Goal: Information Seeking & Learning: Learn about a topic

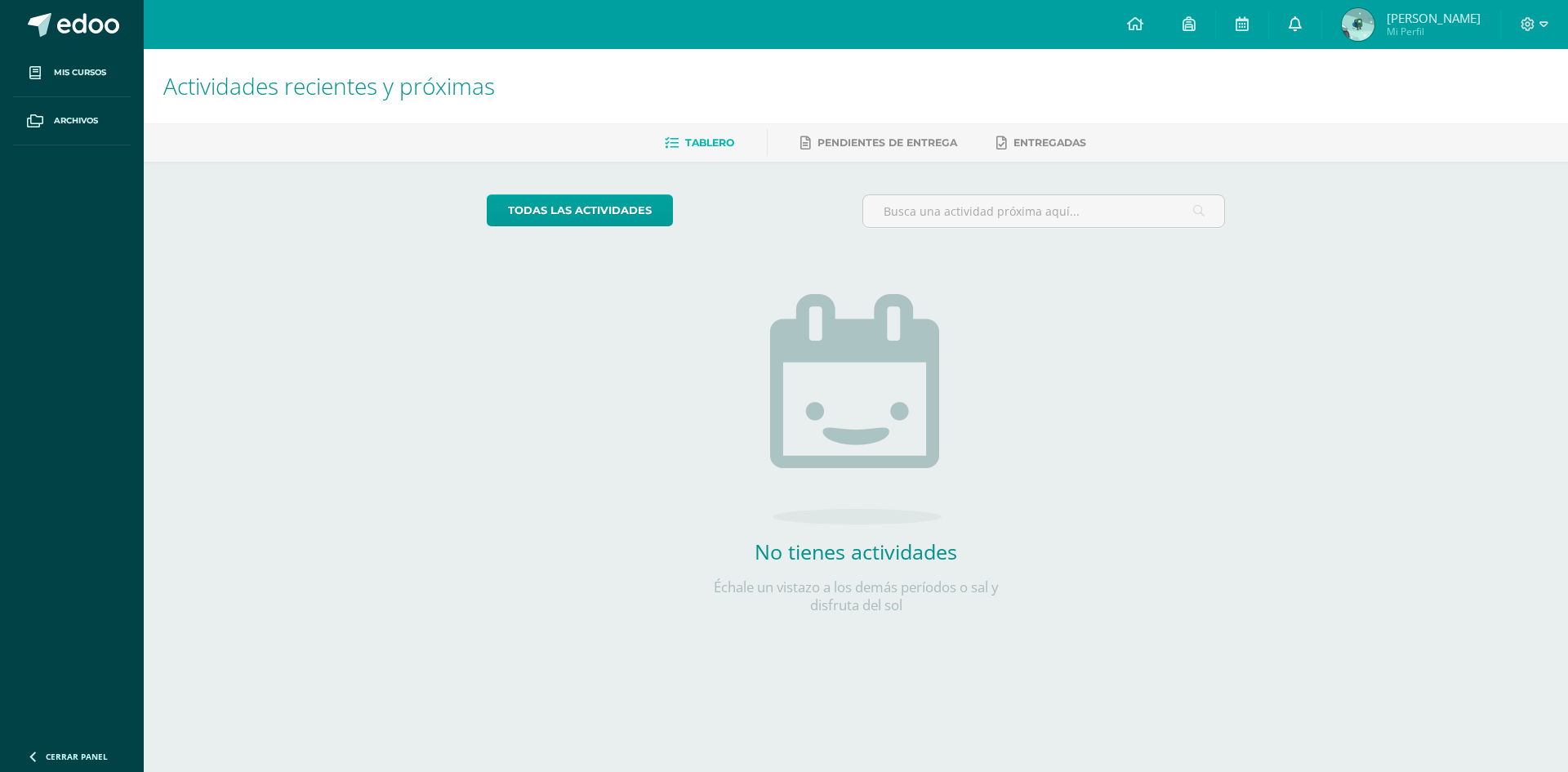
click at [1301, 30] on icon at bounding box center [1294, 24] width 13 height 15
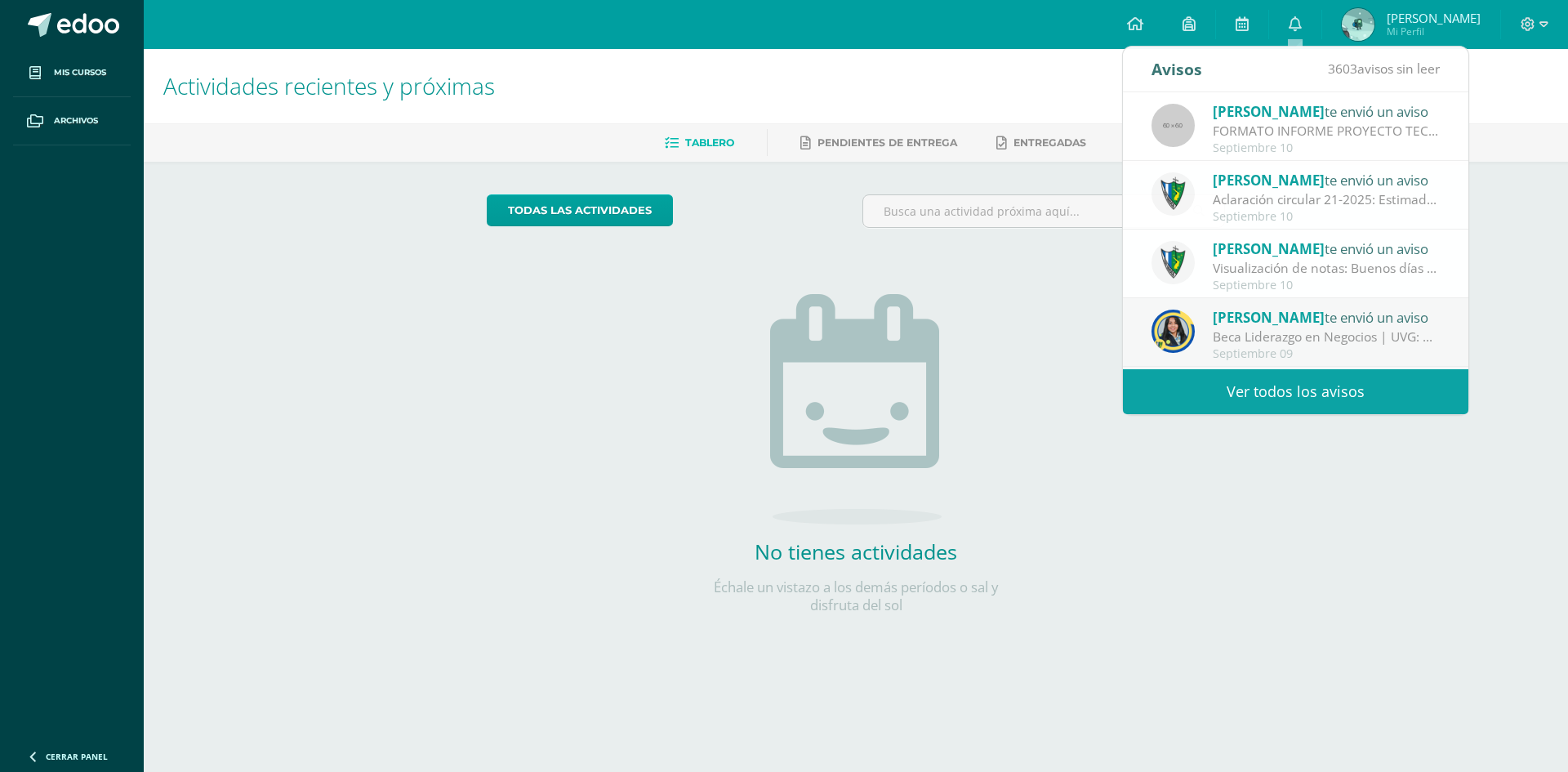
click at [1411, 16] on span "[PERSON_NAME]" at bounding box center [1433, 18] width 94 height 17
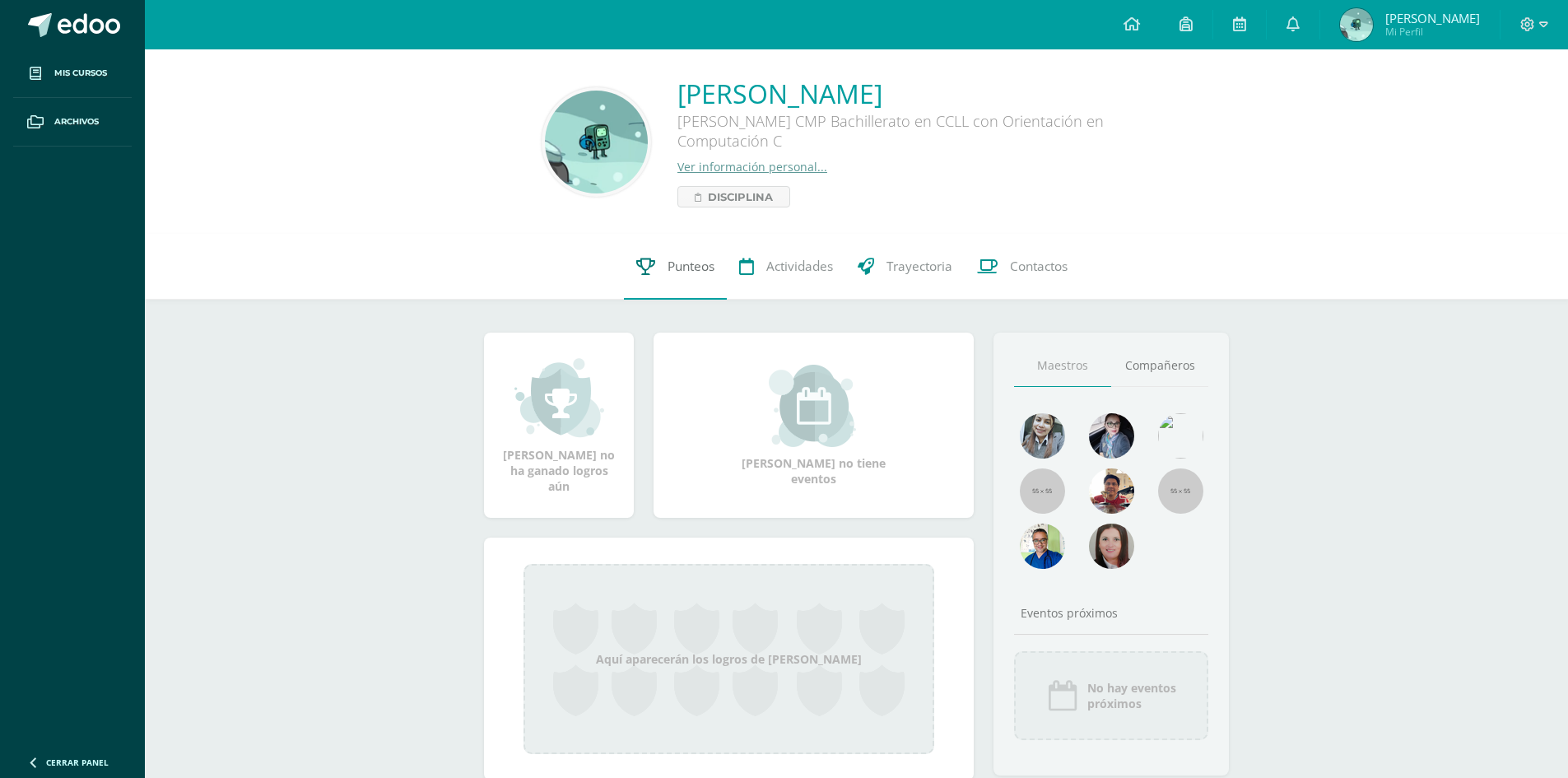
click at [682, 269] on span "Punteos" at bounding box center [690, 266] width 47 height 18
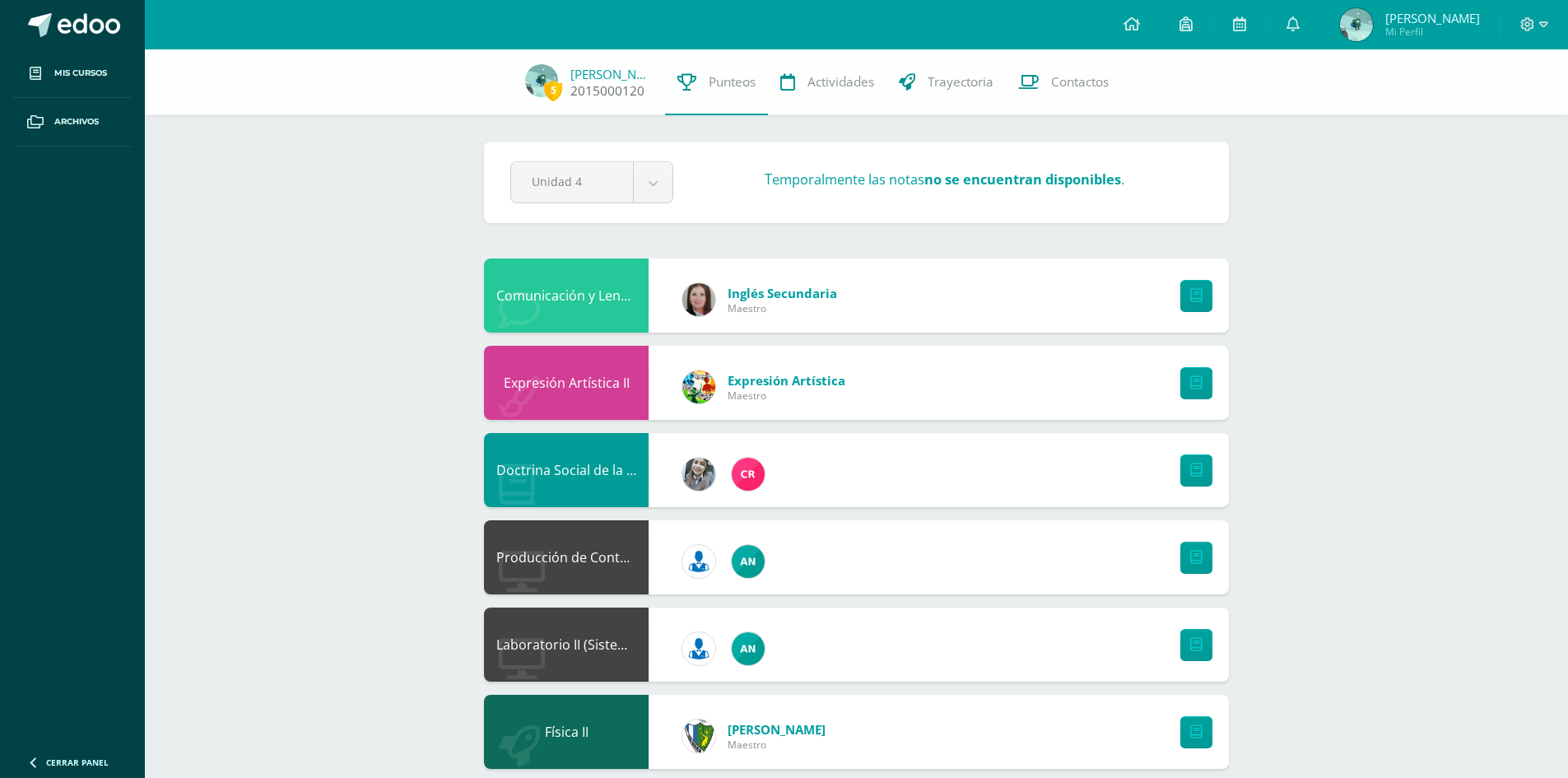
click at [611, 79] on link "[PERSON_NAME]" at bounding box center [611, 73] width 82 height 17
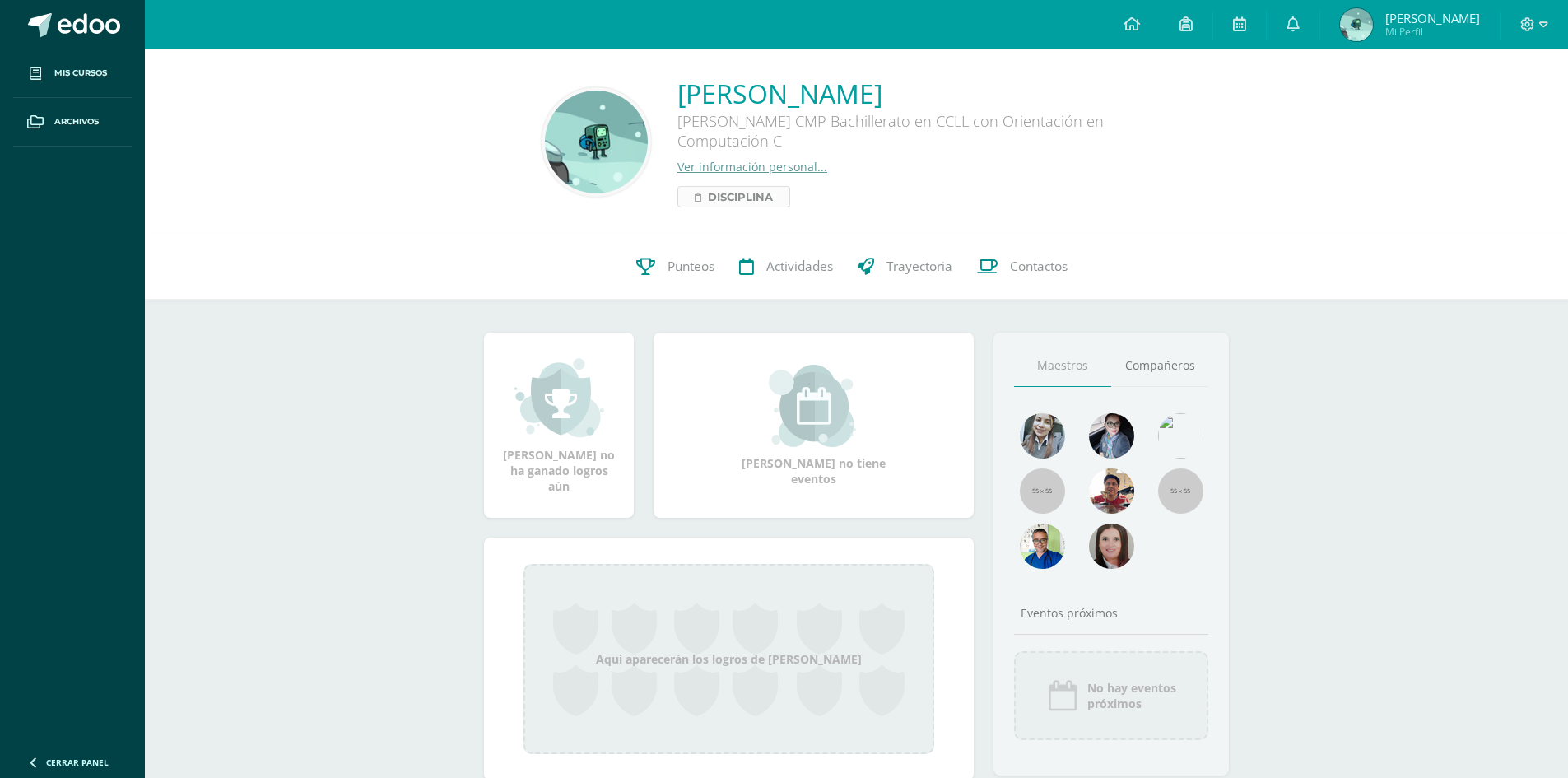
click at [757, 189] on span "Disciplina" at bounding box center [741, 196] width 65 height 19
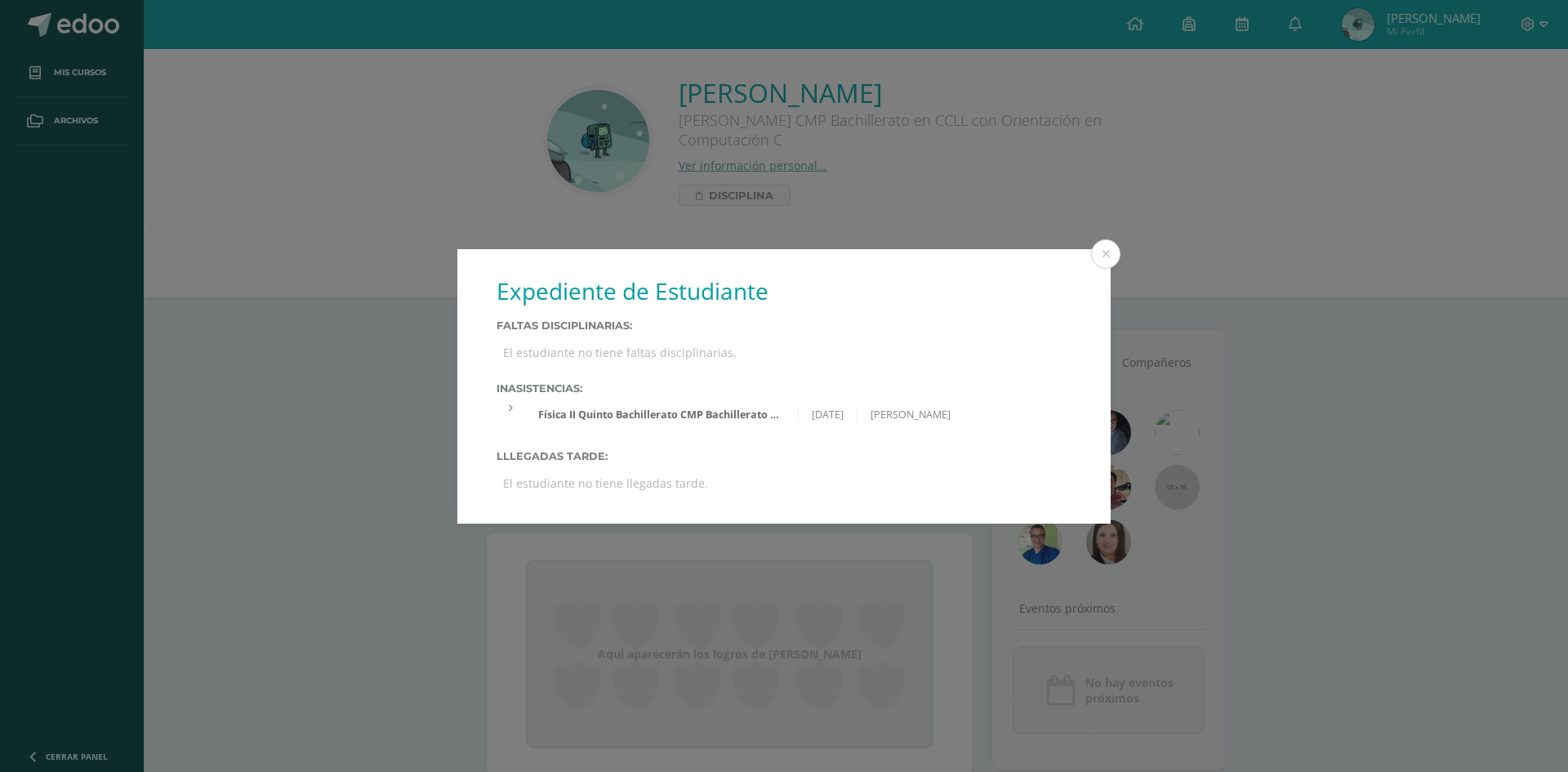
click at [505, 414] on div at bounding box center [510, 408] width 29 height 14
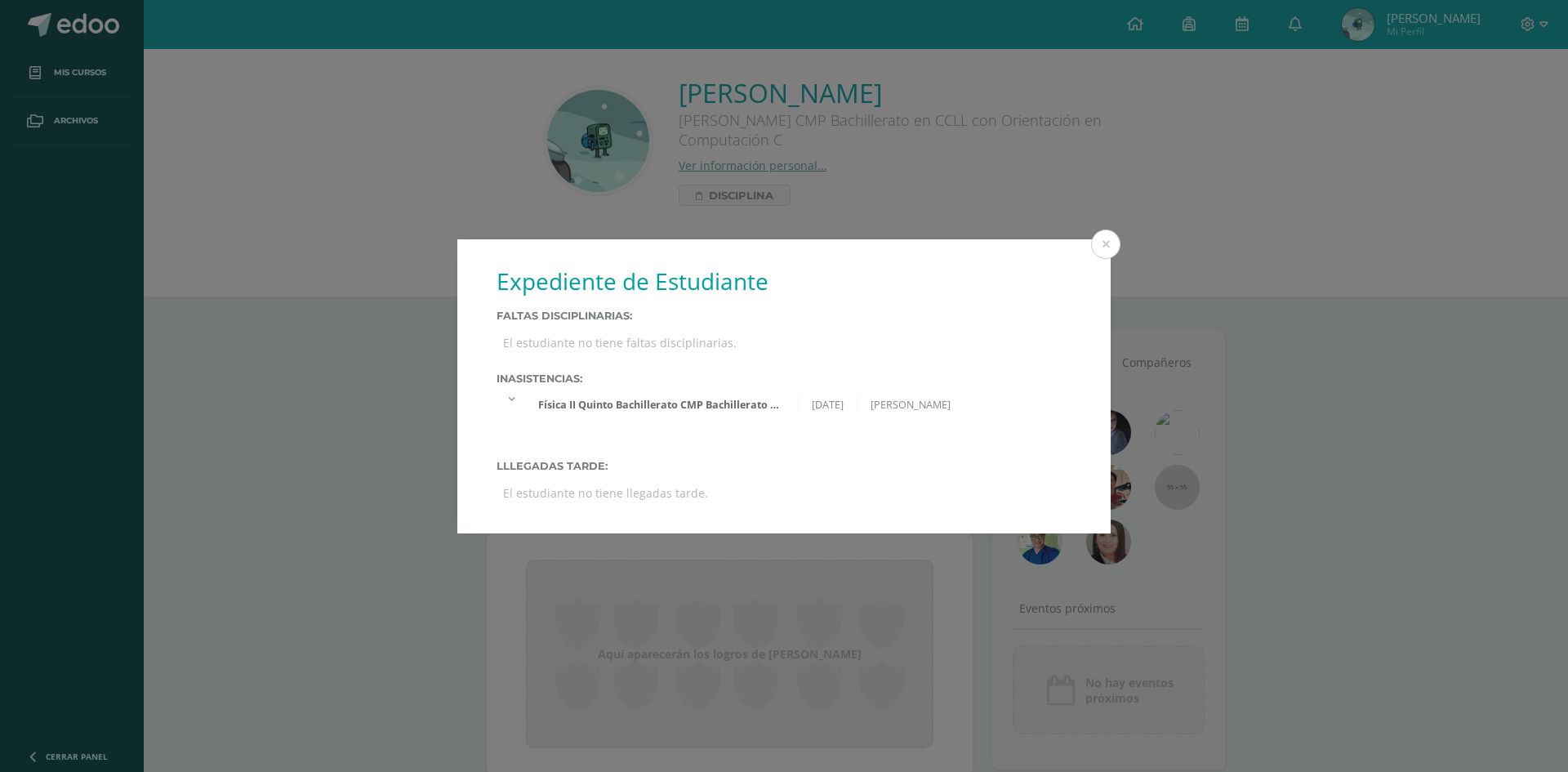
click at [509, 407] on div "Física II Quinto Bachillerato CMP Bachillerato en CCLL con Orientación en Compu…" at bounding box center [784, 414] width 575 height 46
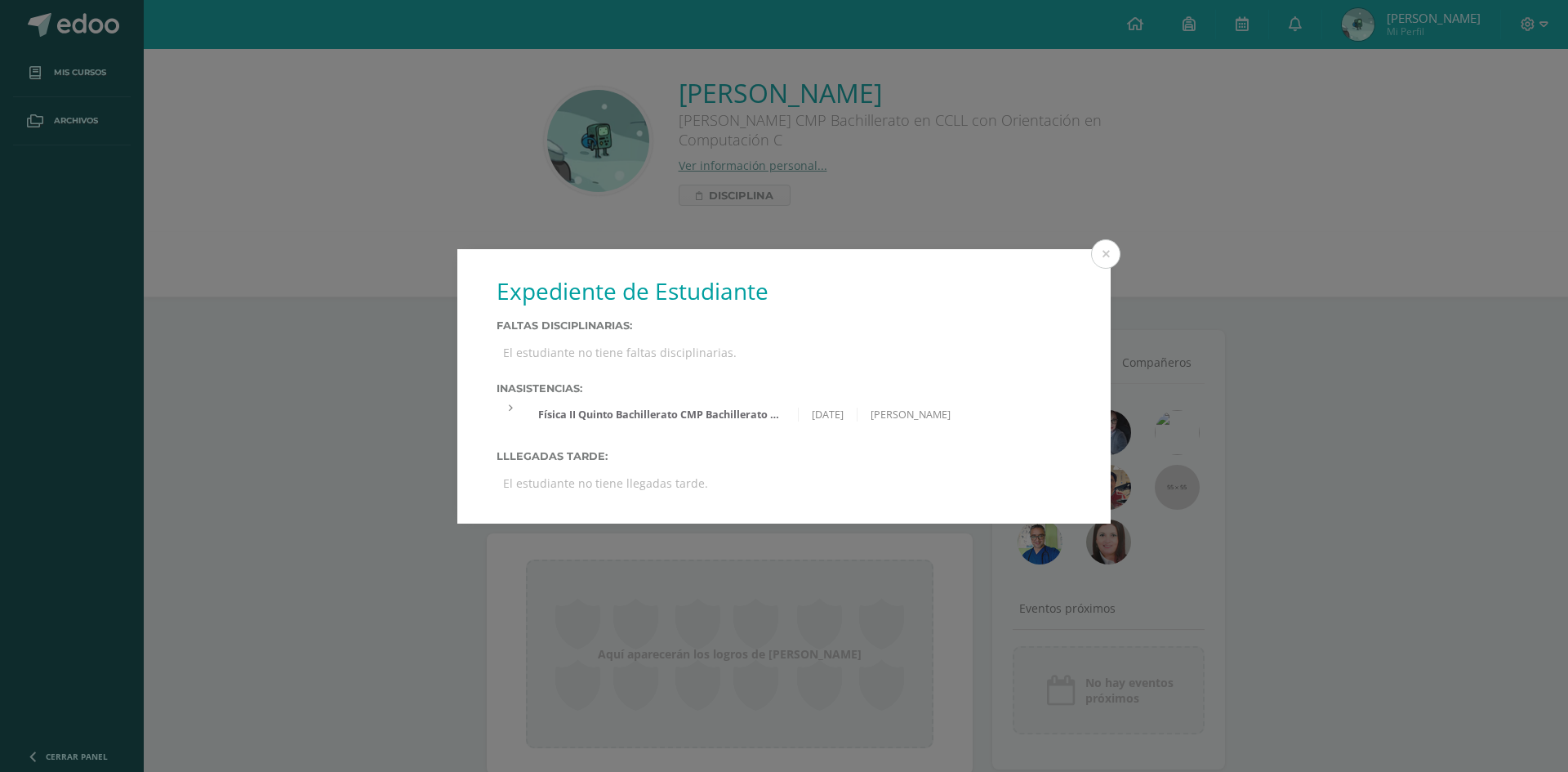
click at [551, 474] on div "El estudiante no tiene llegadas tarde." at bounding box center [784, 483] width 575 height 29
click at [512, 349] on div "El estudiante no tiene faltas disciplinarias." at bounding box center [784, 353] width 575 height 29
click at [1103, 247] on button at bounding box center [1106, 254] width 30 height 30
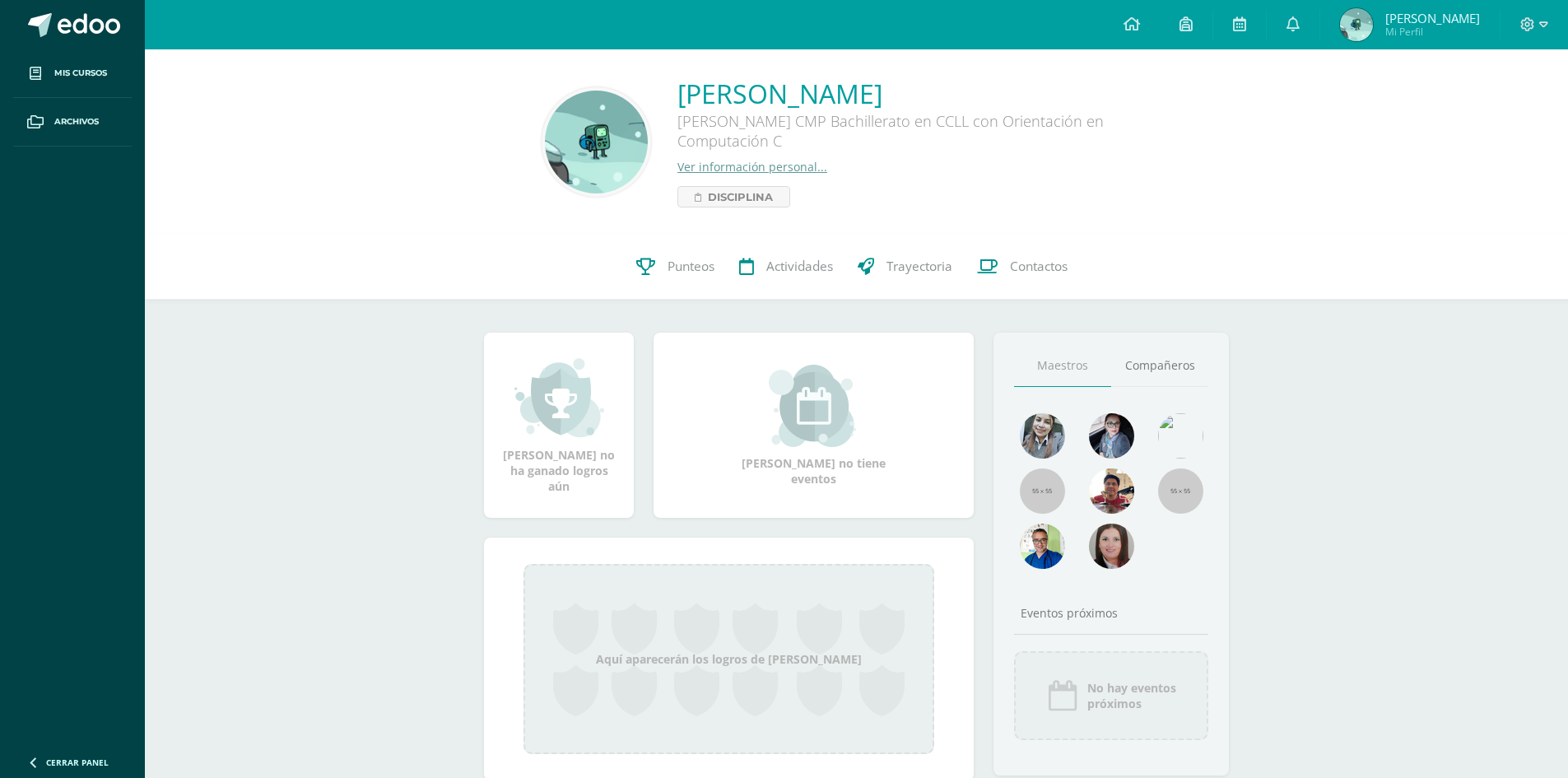
click at [782, 169] on link "Ver información personal..." at bounding box center [751, 167] width 149 height 16
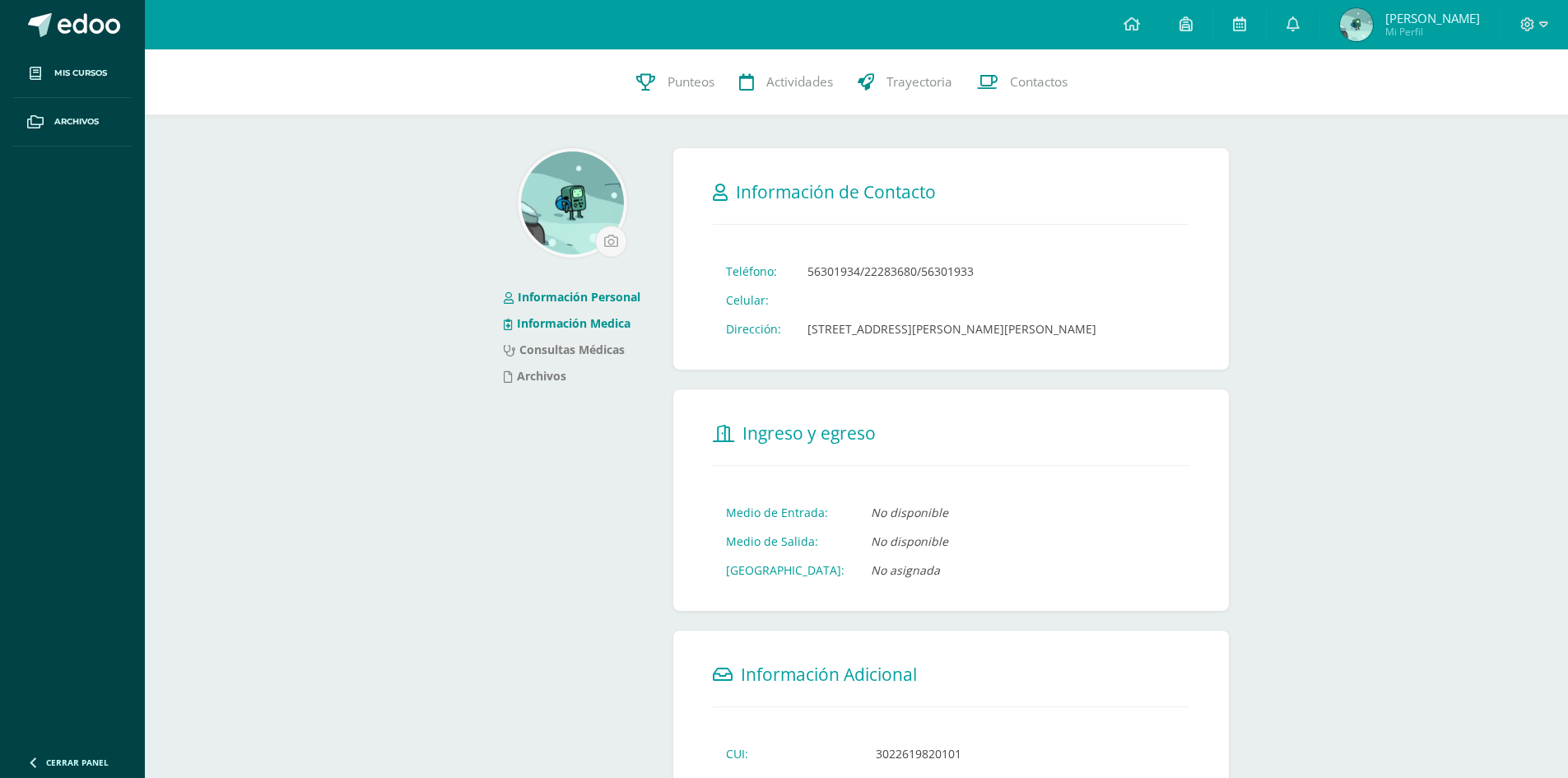
click at [601, 326] on link "Información Medica" at bounding box center [567, 324] width 126 height 16
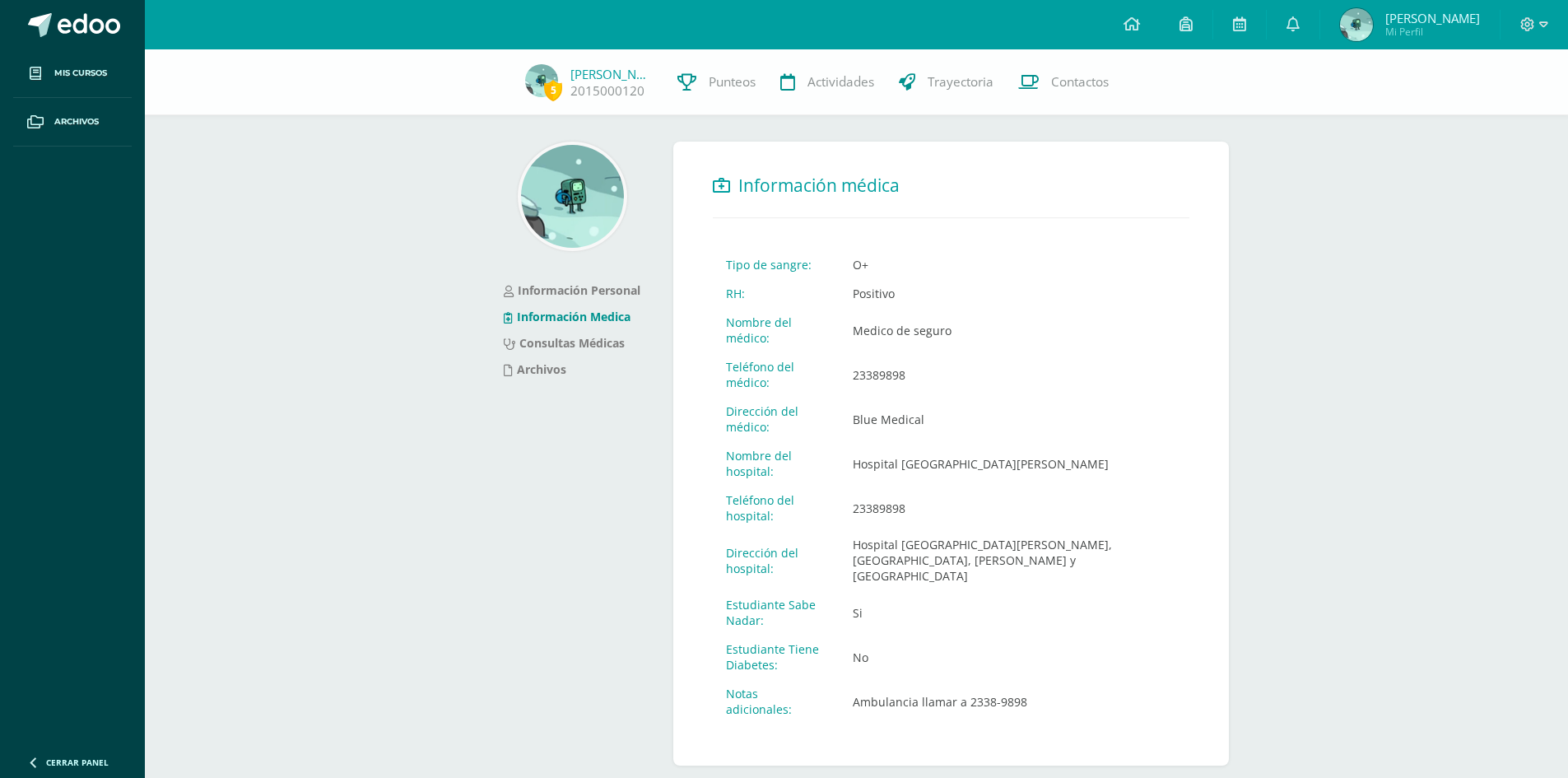
drag, startPoint x: 891, startPoint y: 261, endPoint x: 879, endPoint y: 258, distance: 12.4
click at [880, 259] on td "O+" at bounding box center [1015, 264] width 350 height 29
click at [880, 258] on td "O+" at bounding box center [1015, 264] width 350 height 29
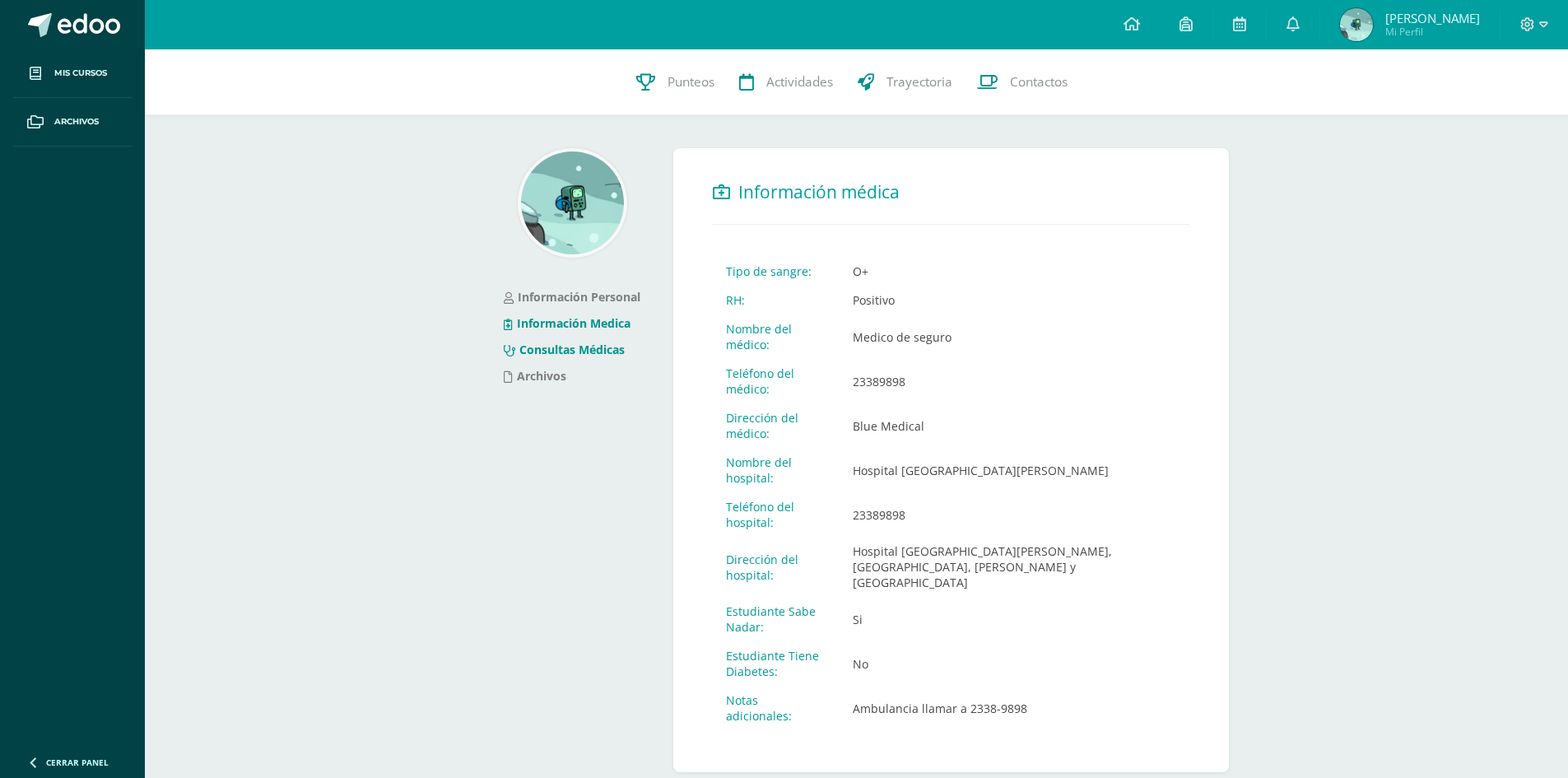
click at [591, 343] on link "Consultas Médicas" at bounding box center [564, 349] width 121 height 16
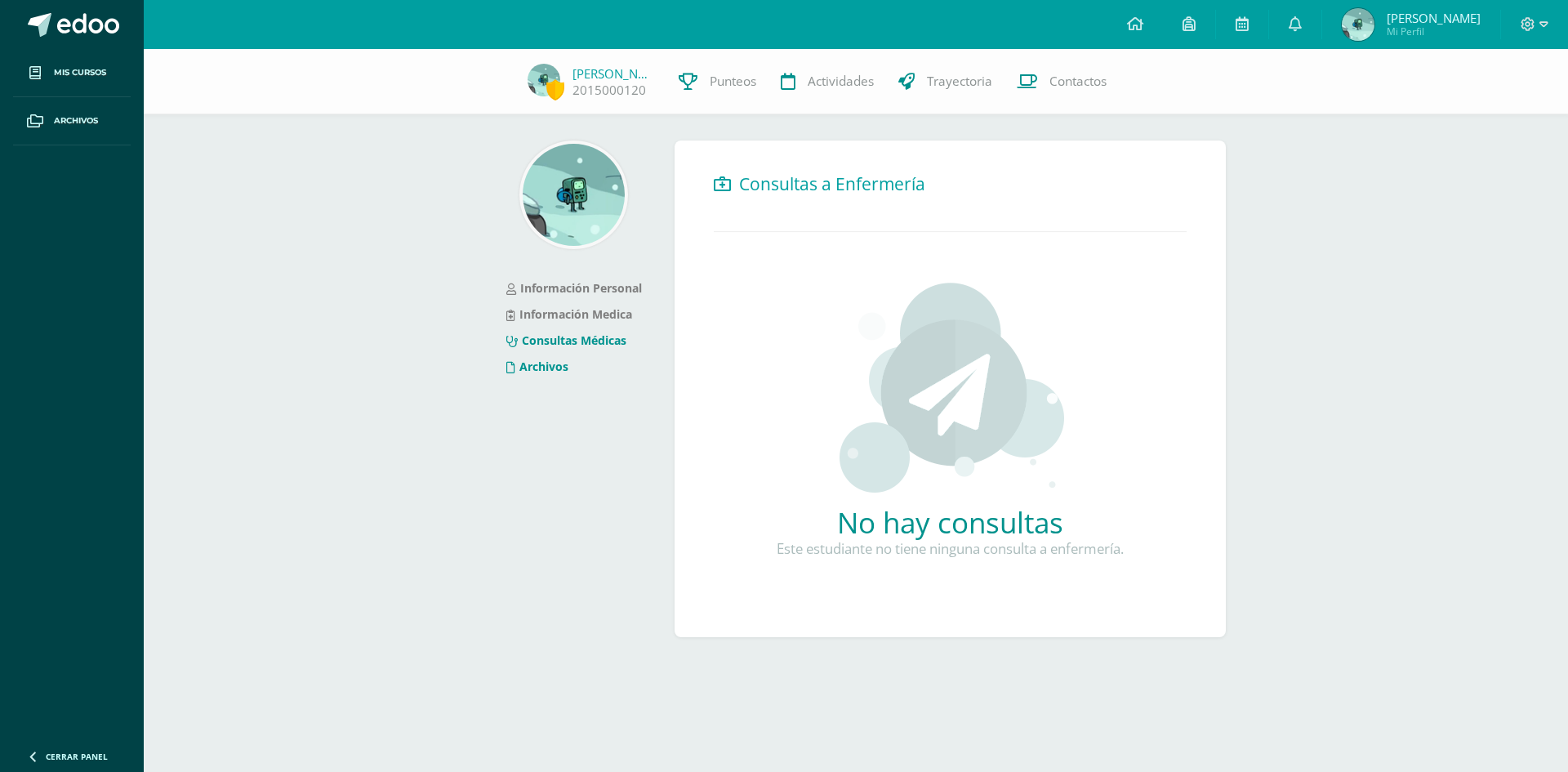
click at [545, 367] on link "Archivos" at bounding box center [537, 367] width 62 height 16
click at [550, 307] on link "Información Medica" at bounding box center [568, 314] width 125 height 16
